Goal: Task Accomplishment & Management: Use online tool/utility

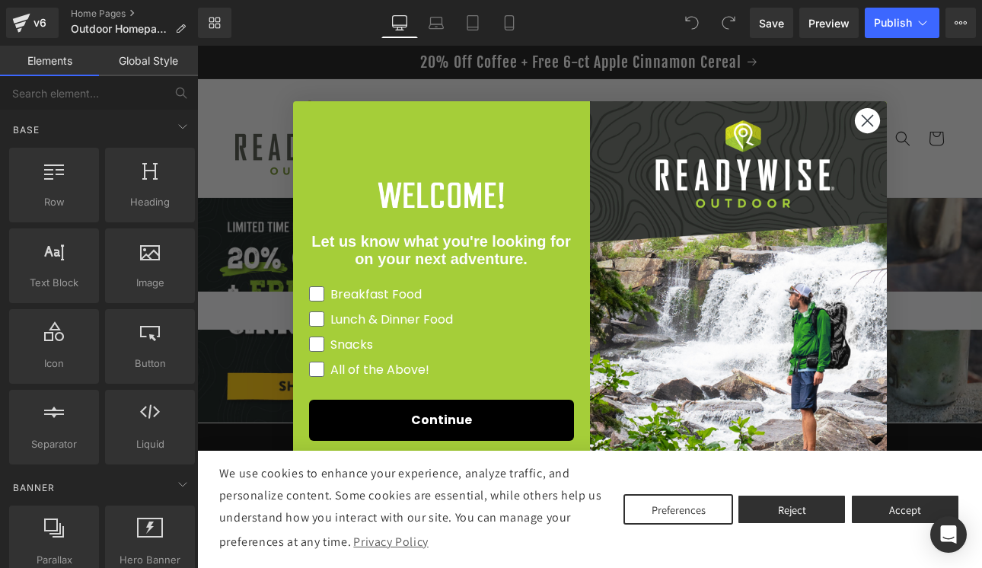
click at [861, 120] on circle "Close dialog" at bounding box center [866, 120] width 25 height 25
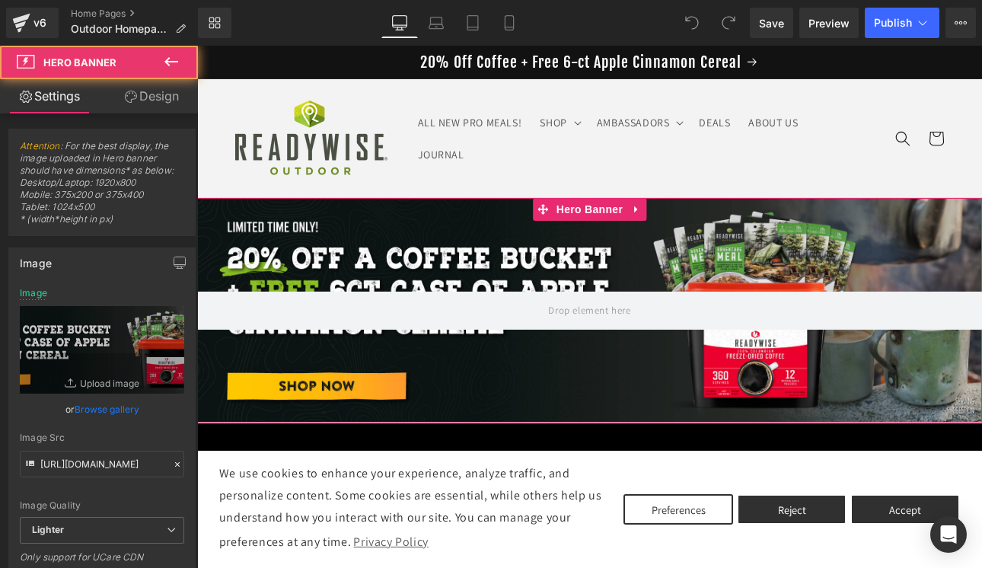
click at [384, 239] on div at bounding box center [589, 310] width 785 height 225
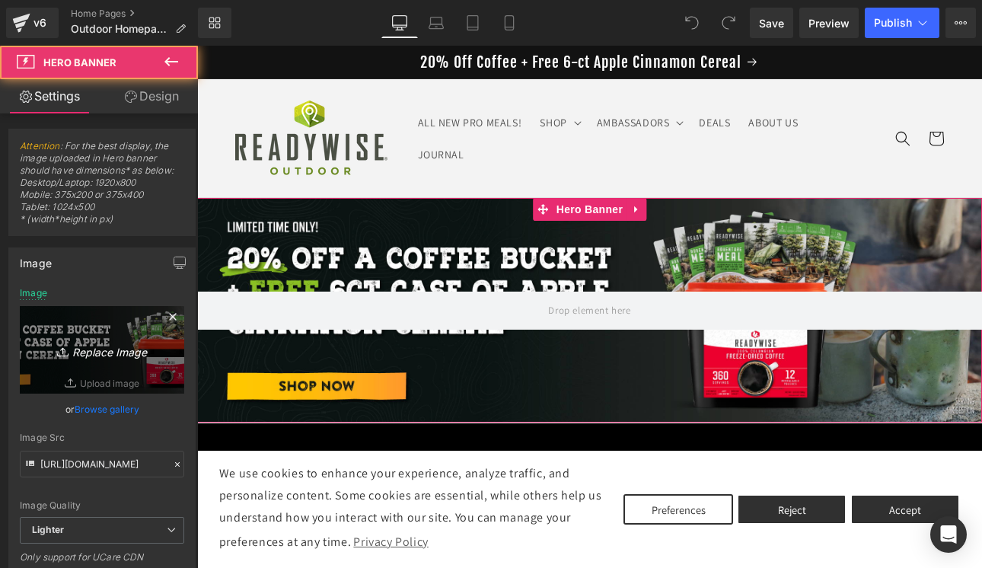
click at [79, 349] on icon "Replace Image" at bounding box center [102, 349] width 122 height 19
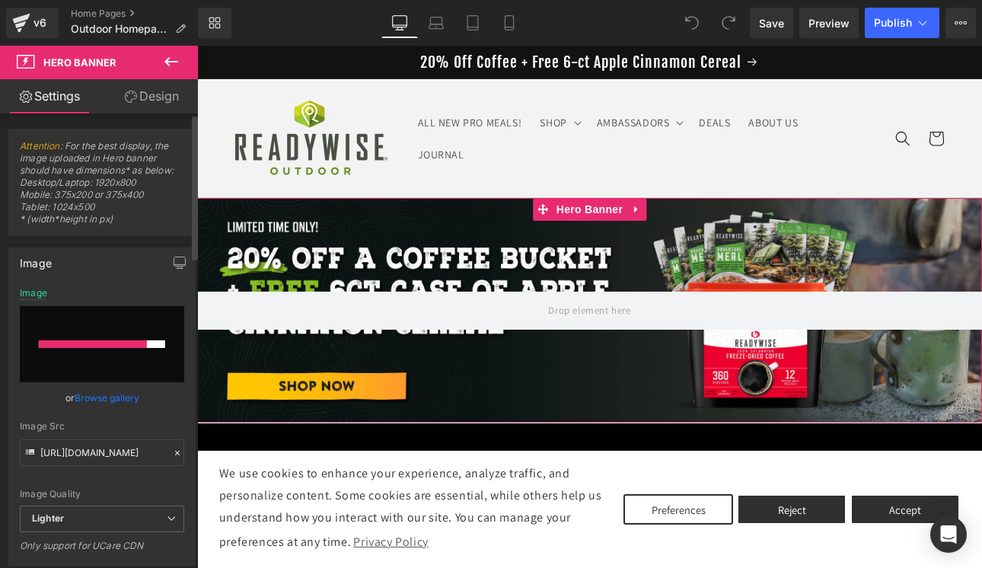
click at [129, 351] on input "file" at bounding box center [102, 344] width 164 height 76
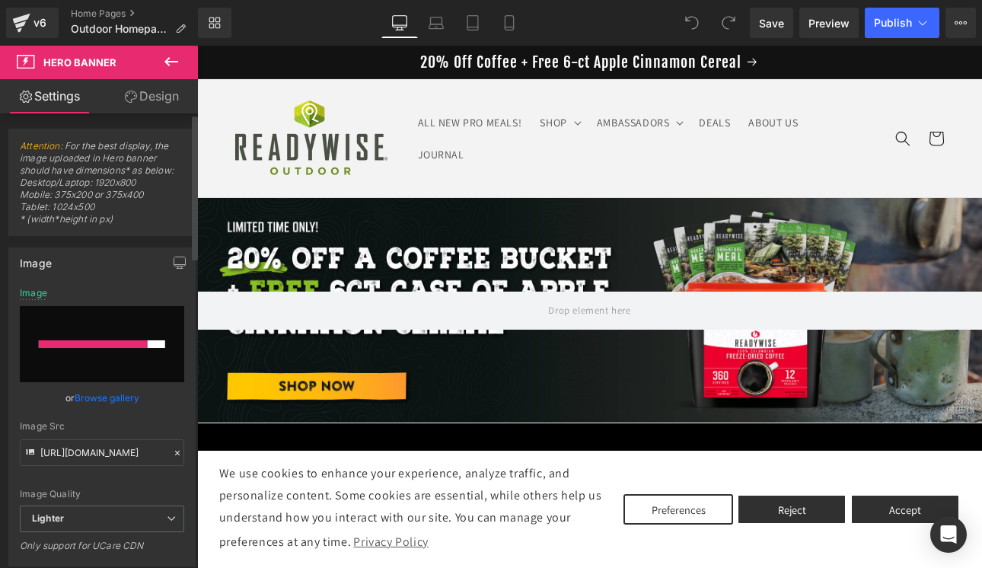
type input "C:\fakepath\25_RWO Case Pack Sale_banner_Desktop A (1).jpg"
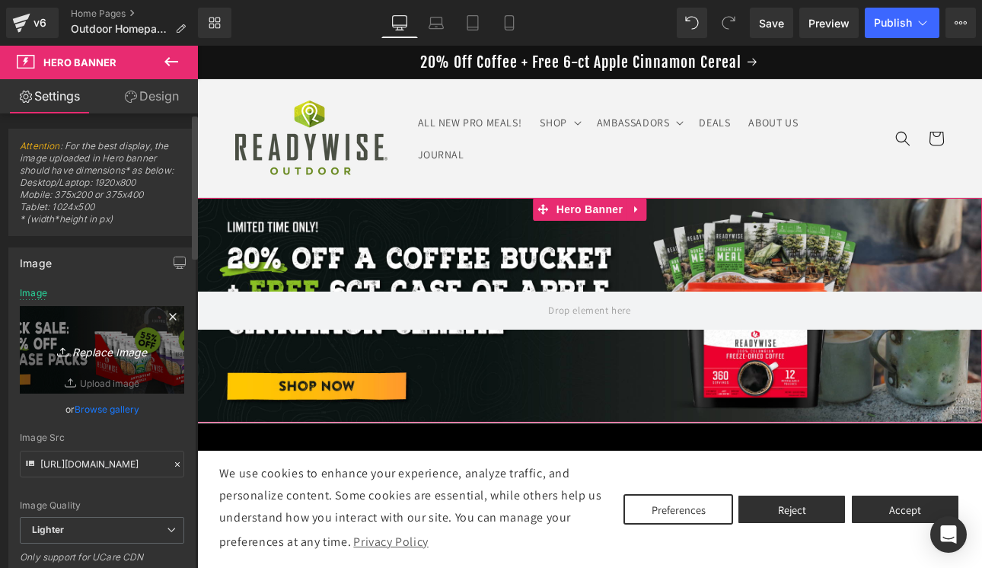
click at [118, 355] on icon "Replace Image" at bounding box center [102, 349] width 122 height 19
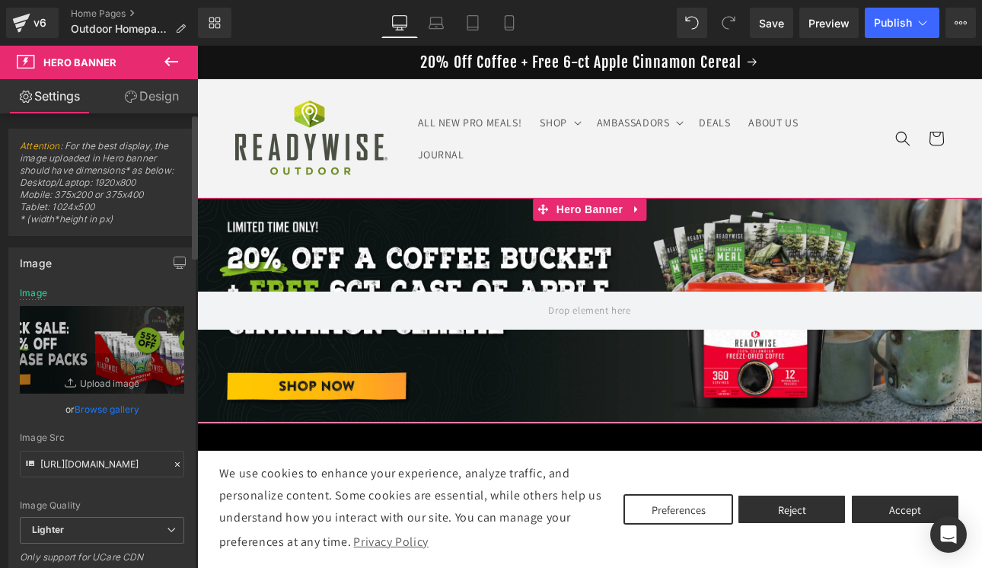
click at [115, 409] on link "Browse gallery" at bounding box center [107, 409] width 65 height 27
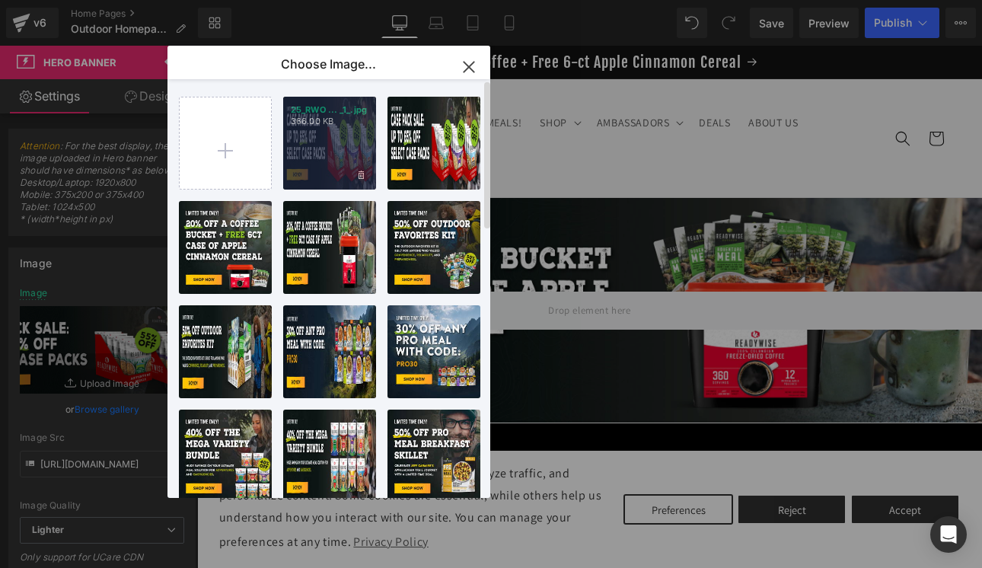
click at [321, 154] on div "25_RWO ... _1_.jpg 366.00 KB" at bounding box center [329, 143] width 93 height 93
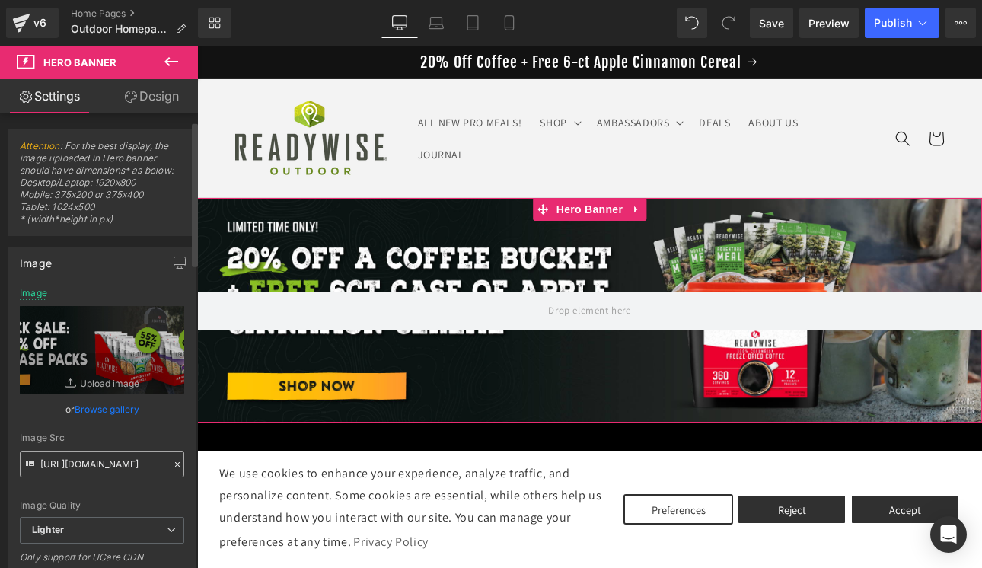
scroll to position [134, 0]
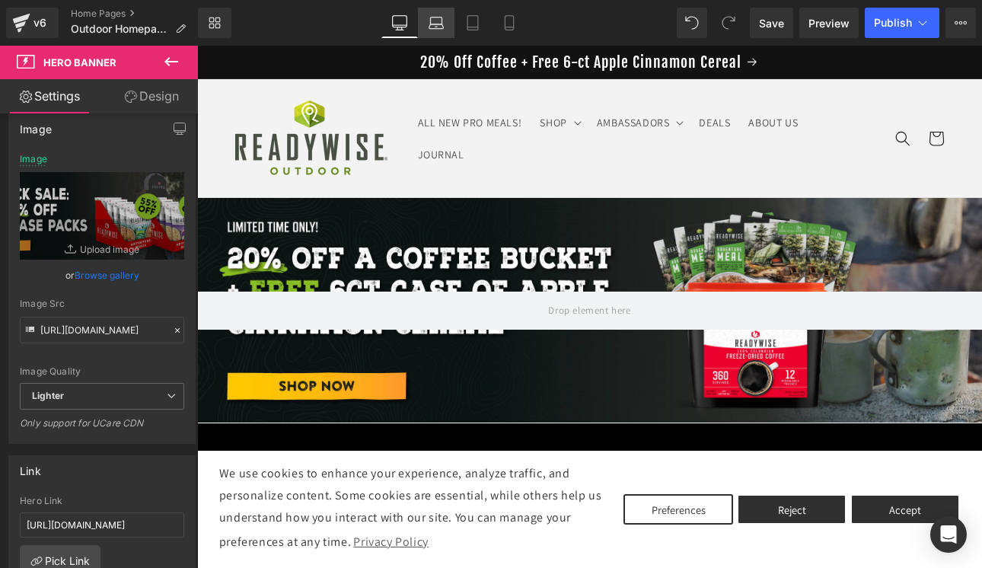
click at [435, 24] on icon at bounding box center [435, 26] width 14 height 5
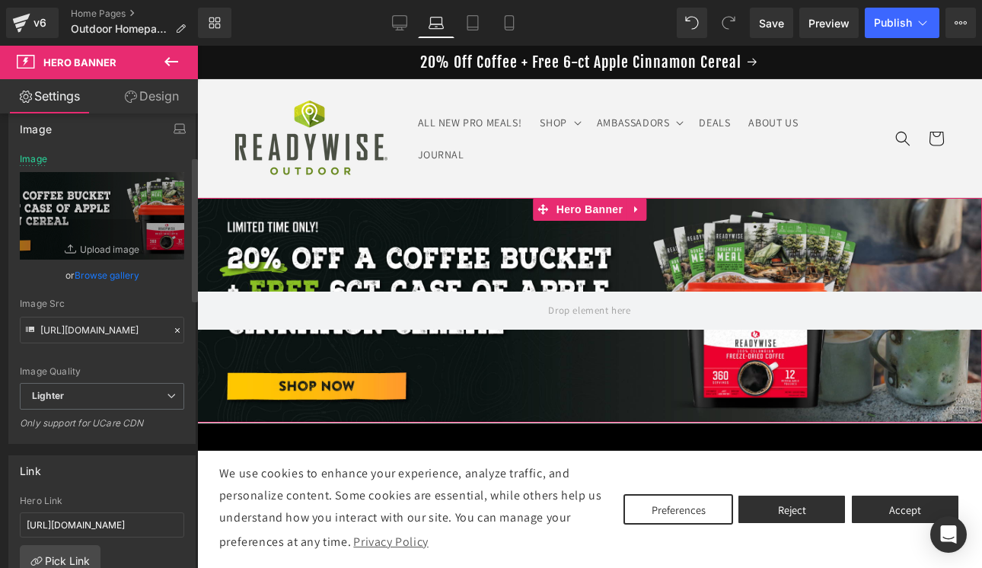
click at [123, 280] on link "Browse gallery" at bounding box center [107, 275] width 65 height 27
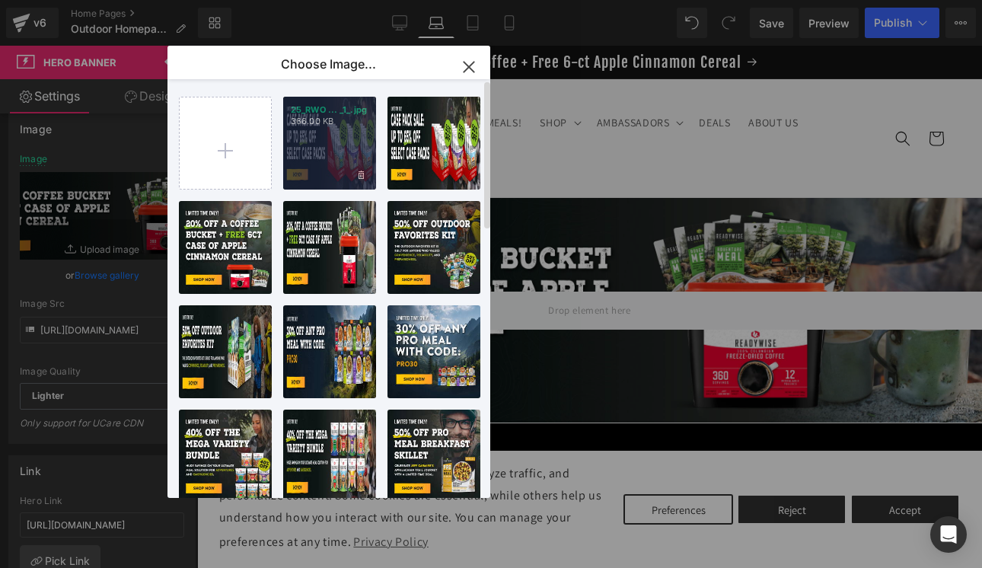
click at [329, 161] on div "25_RWO ... _1_.jpg 366.00 KB" at bounding box center [329, 143] width 93 height 93
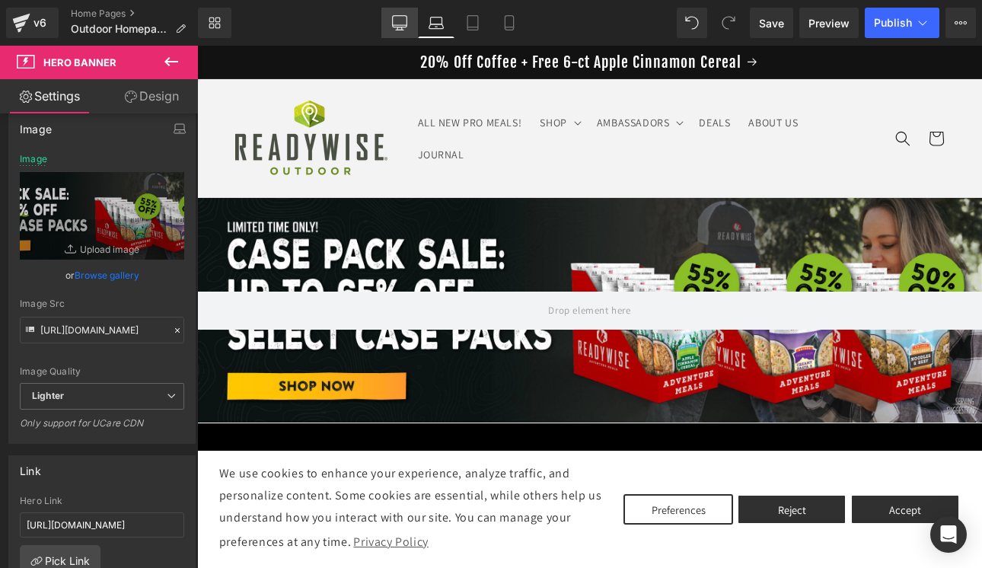
click at [406, 22] on icon at bounding box center [399, 21] width 14 height 11
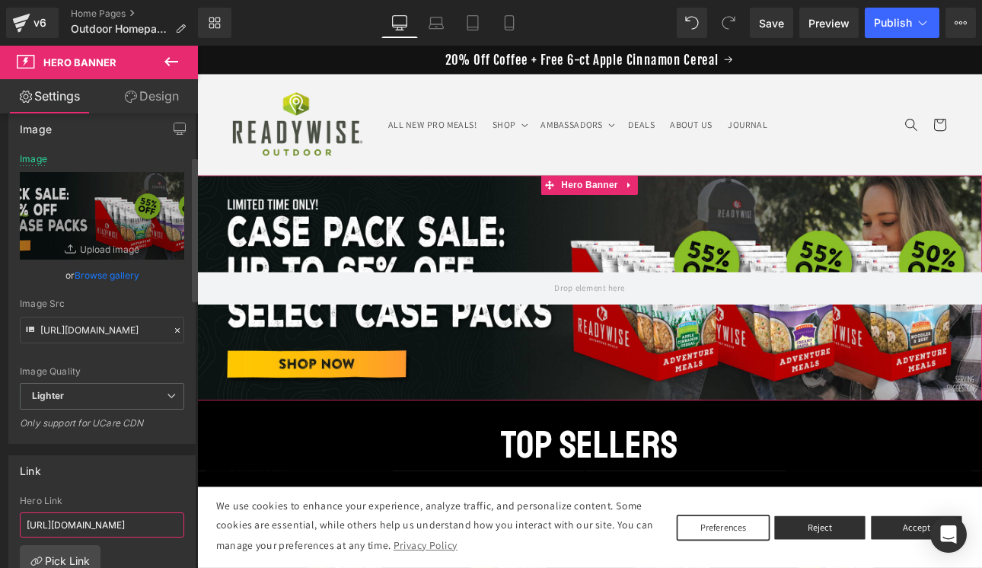
click at [90, 532] on input "[URL][DOMAIN_NAME]" at bounding box center [102, 524] width 164 height 25
paste input "collections/ultimate-case-pack-sale"
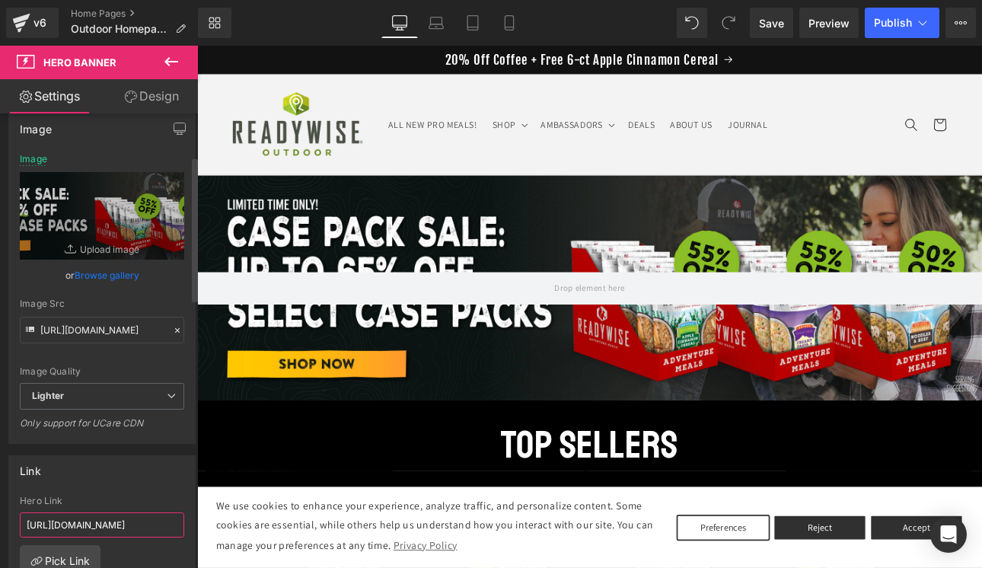
scroll to position [0, 145]
type input "[URL][DOMAIN_NAME]"
click at [477, 24] on icon at bounding box center [472, 22] width 15 height 15
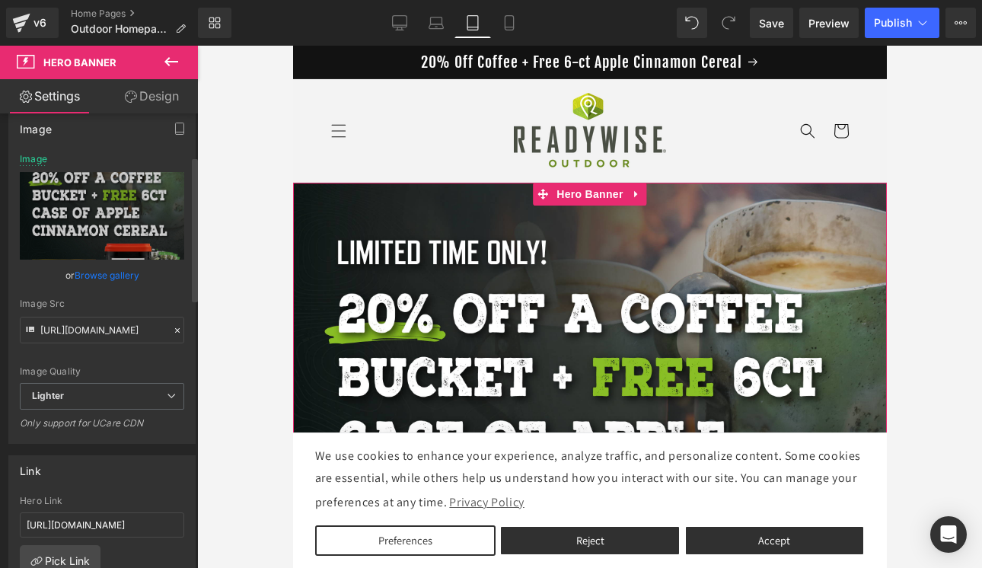
click at [109, 277] on link "Browse gallery" at bounding box center [107, 275] width 65 height 27
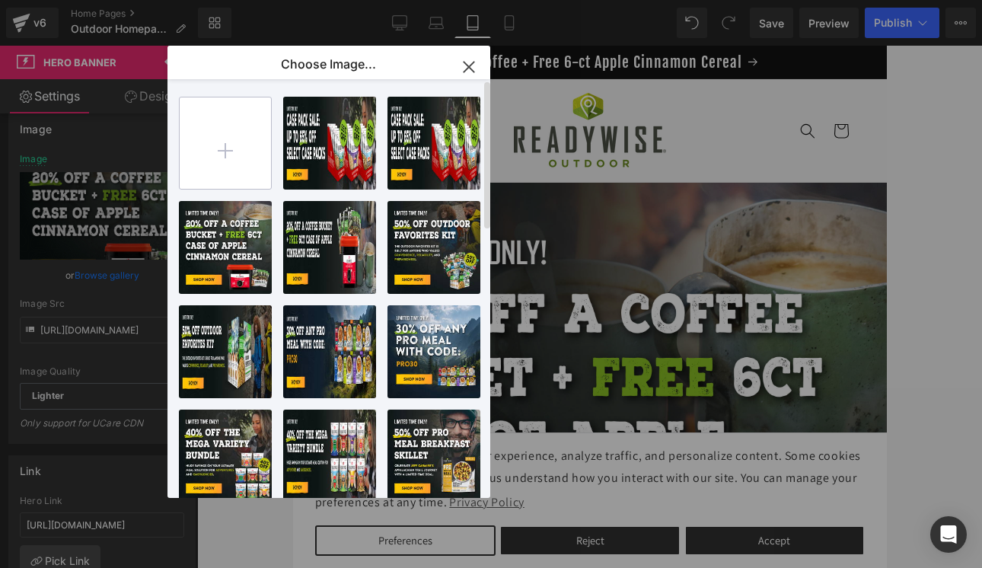
click at [237, 155] on input "file" at bounding box center [225, 142] width 91 height 91
type input "C:\fakepath\25_RWO Case Pack Sale_banner_Mobile A (1).jpg"
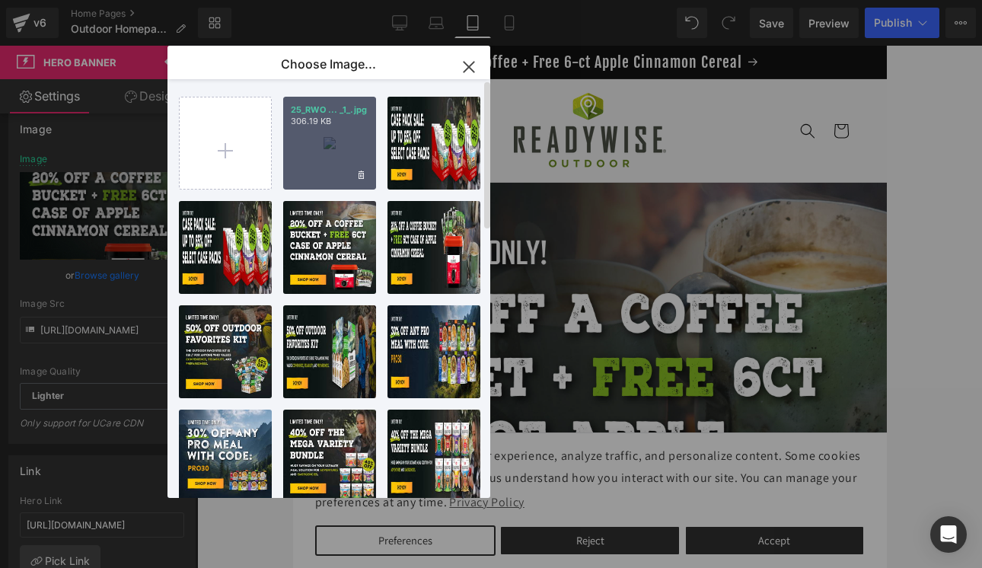
click at [323, 145] on div "25_RWO ... _1_.jpg 306.19 KB" at bounding box center [329, 143] width 93 height 93
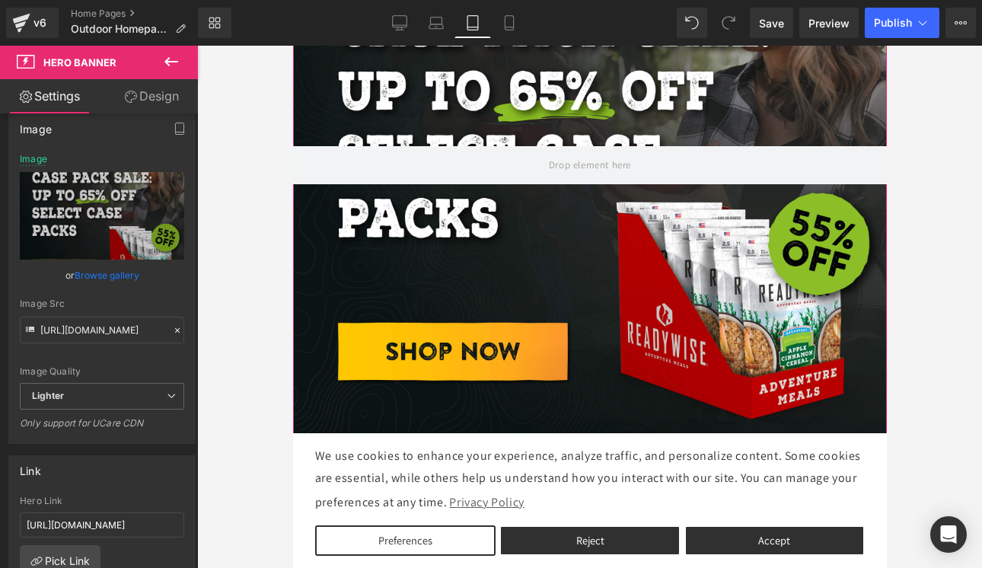
scroll to position [288, 0]
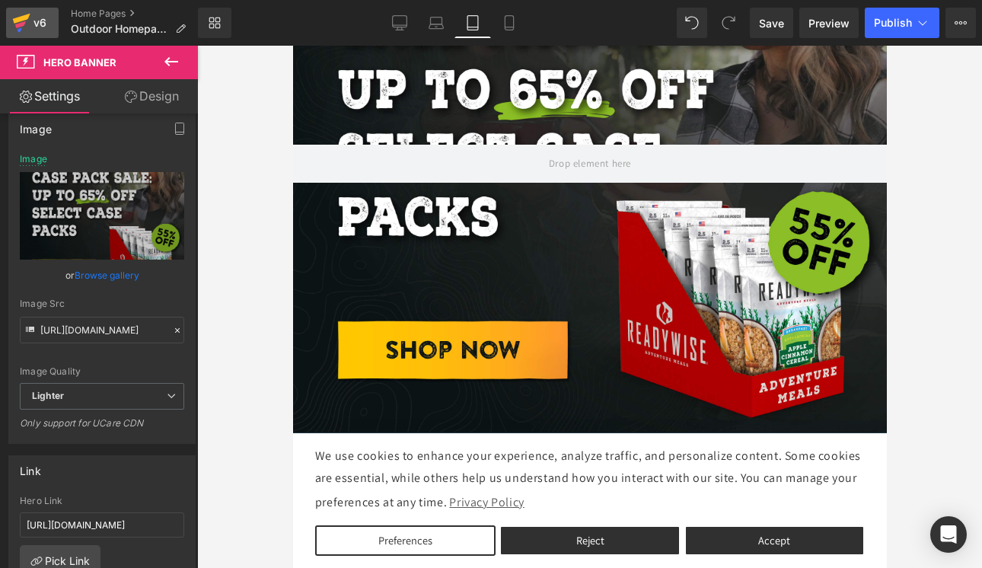
click at [41, 25] on div "v6" at bounding box center [39, 23] width 19 height 20
